Goal: Information Seeking & Learning: Learn about a topic

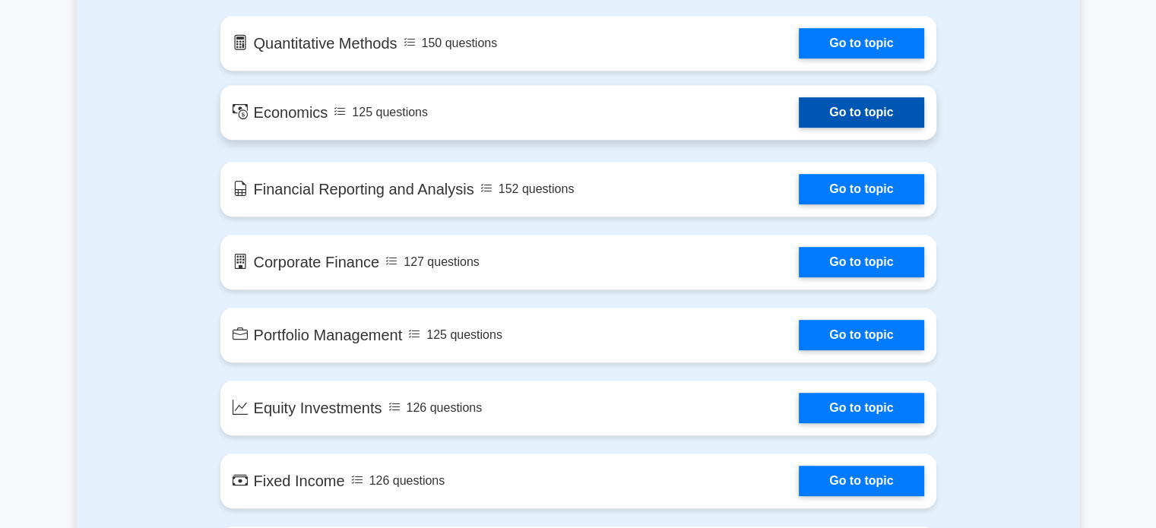
scroll to position [875, 0]
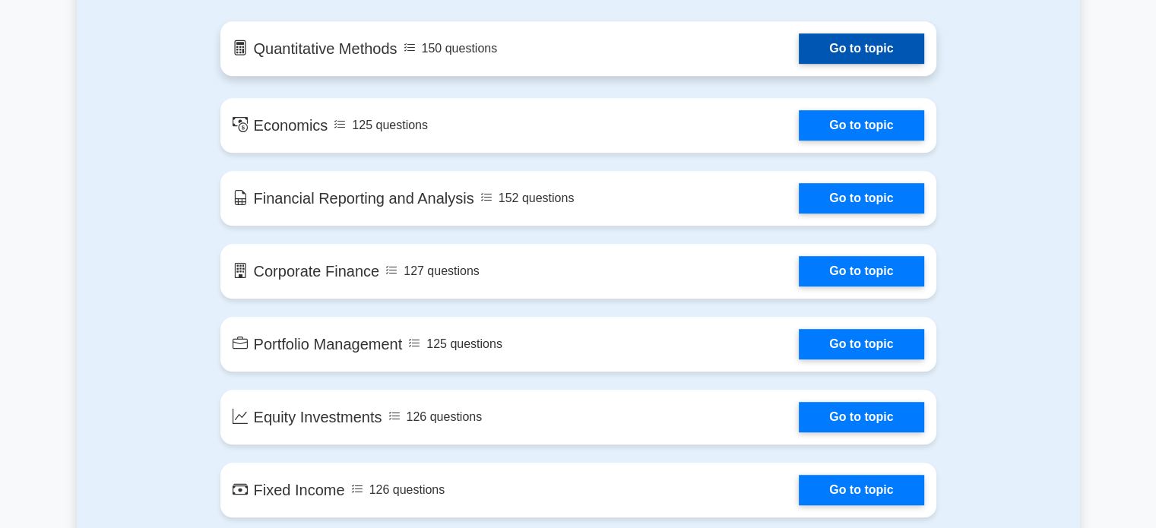
click at [875, 42] on link "Go to topic" at bounding box center [861, 48] width 125 height 30
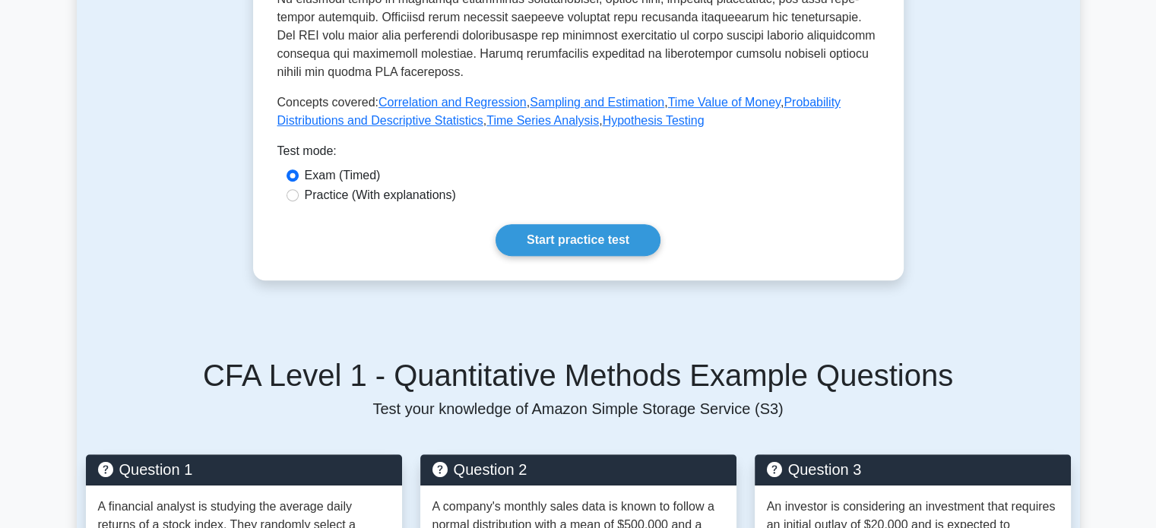
scroll to position [644, 0]
click at [388, 197] on label "Practice (With explanations)" at bounding box center [380, 195] width 151 height 18
click at [299, 197] on input "Practice (With explanations)" at bounding box center [293, 195] width 12 height 12
radio input "true"
click at [521, 233] on link "Start practice test" at bounding box center [577, 240] width 165 height 32
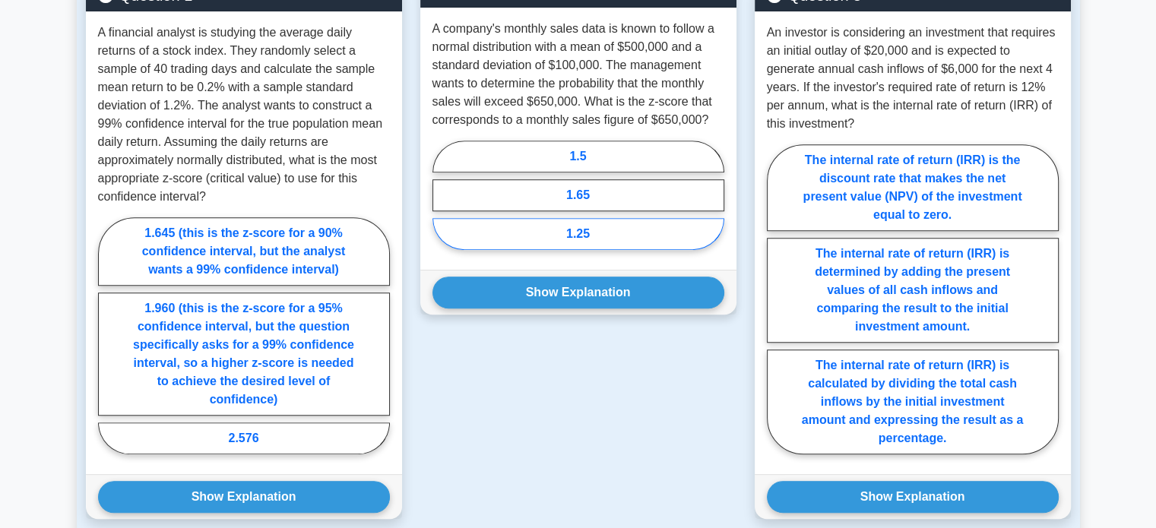
scroll to position [1120, 0]
